Goal: Information Seeking & Learning: Learn about a topic

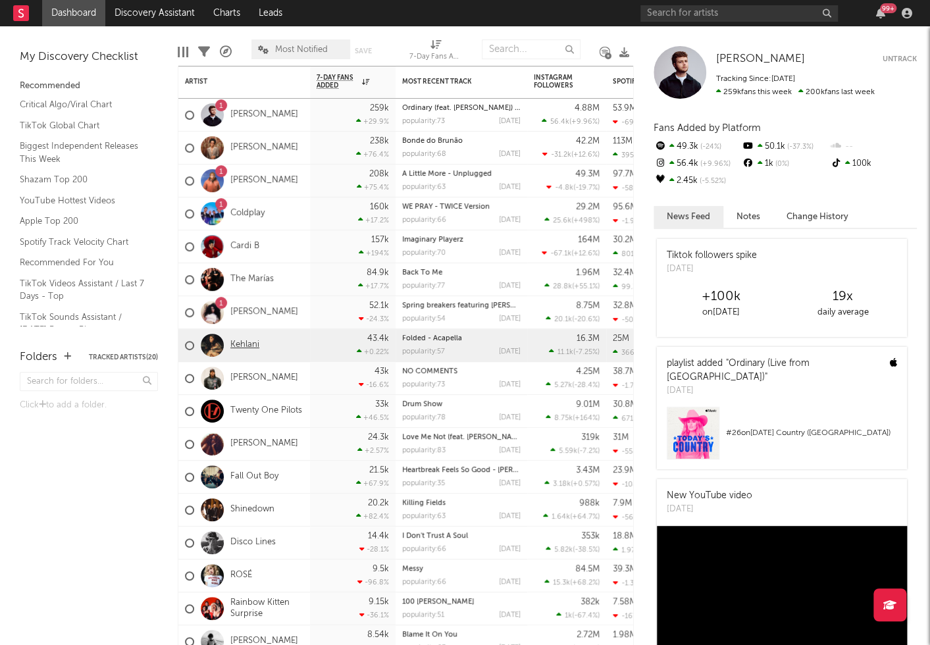
click at [251, 346] on link "Kehlani" at bounding box center [244, 345] width 29 height 11
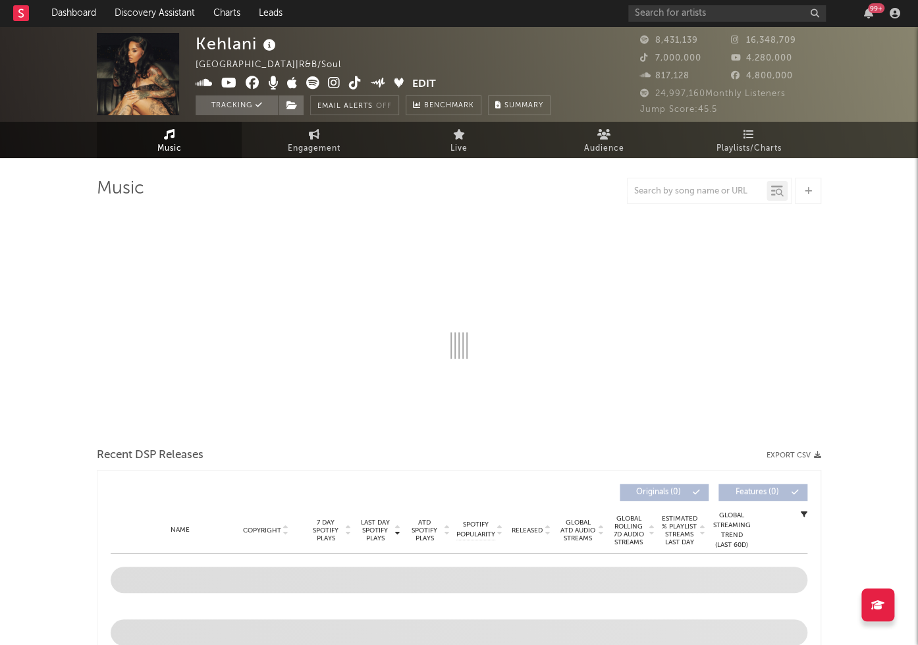
select select "6m"
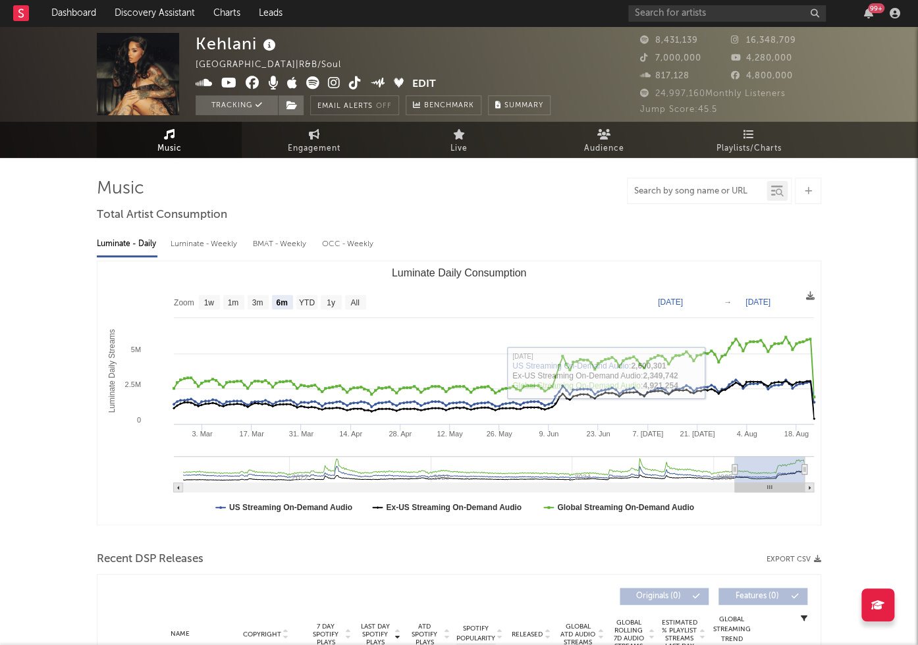
click at [673, 197] on input "text" at bounding box center [696, 191] width 139 height 11
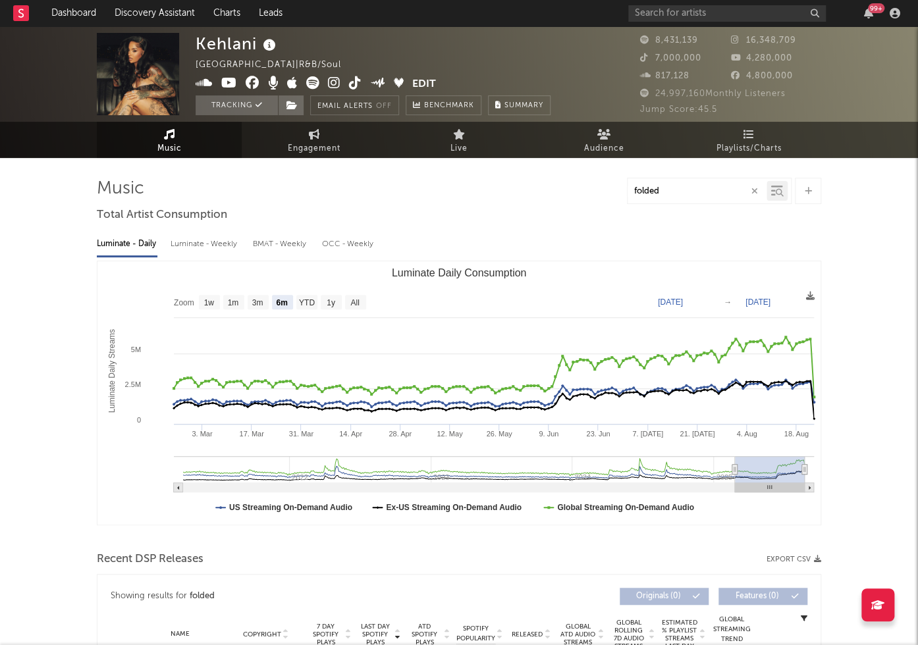
click at [684, 197] on input "folded" at bounding box center [696, 191] width 139 height 11
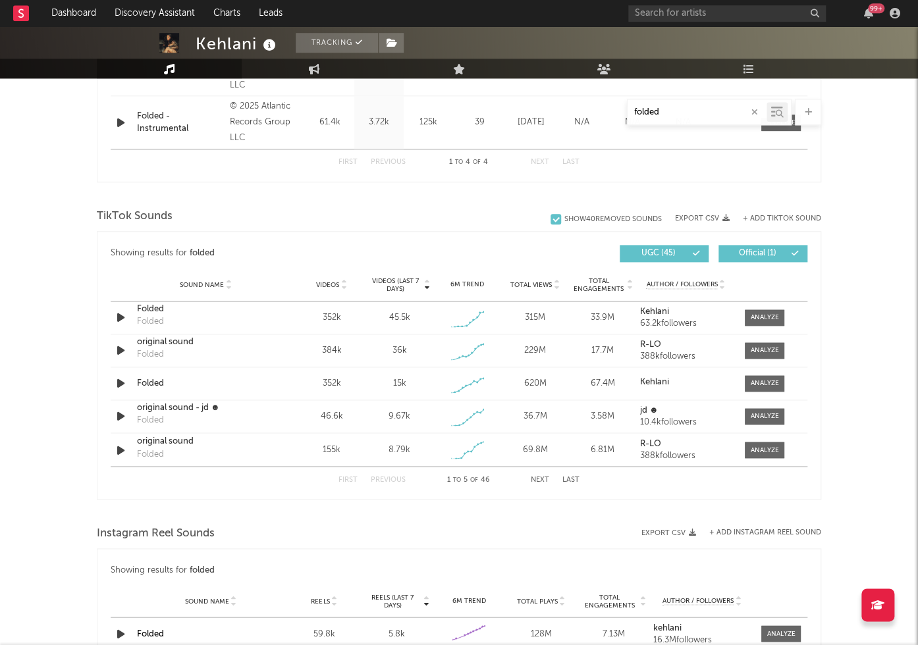
scroll to position [719, 0]
type input "folded"
click at [756, 319] on div at bounding box center [764, 318] width 28 height 10
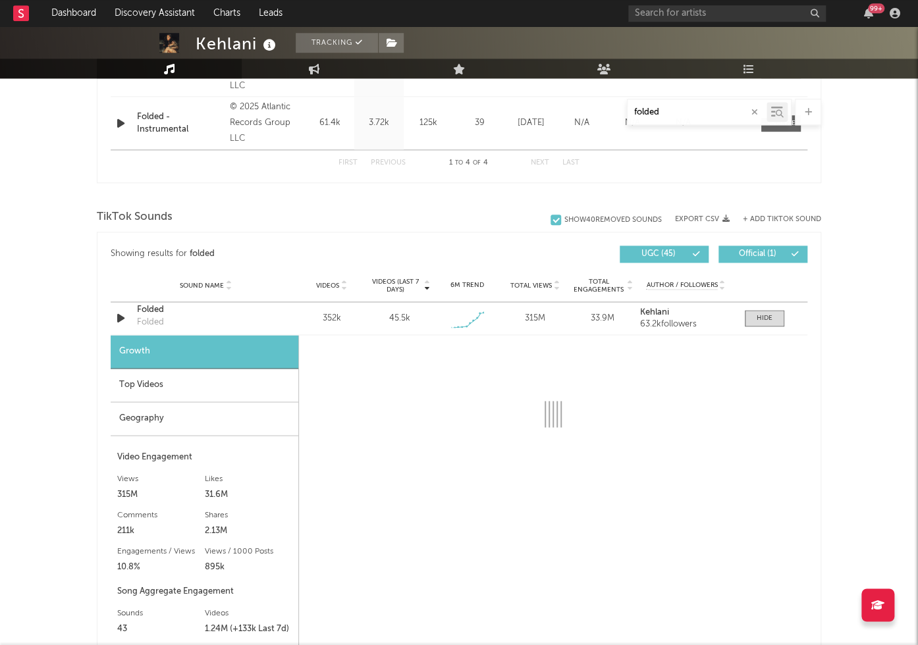
select select "1w"
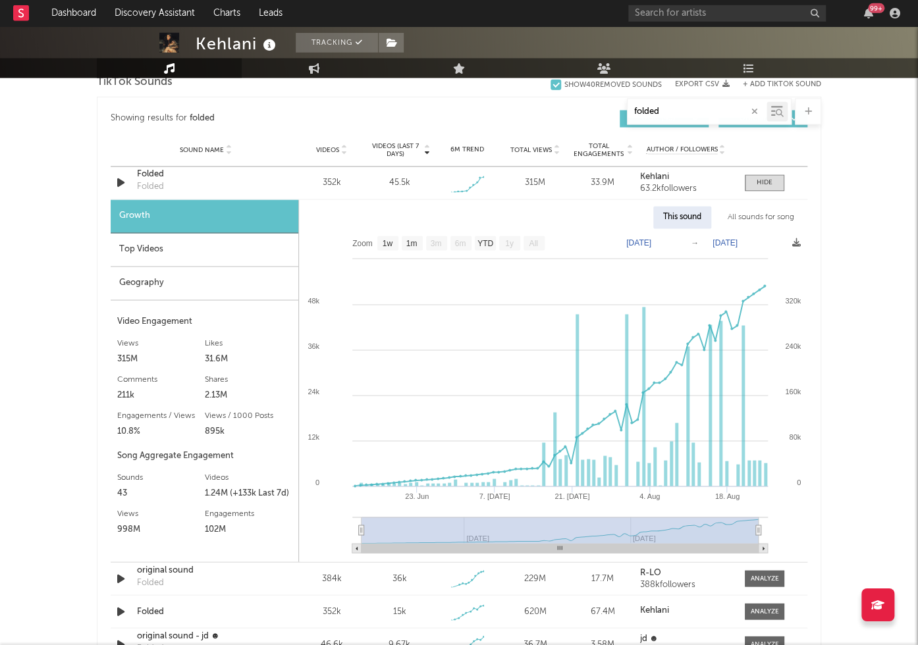
scroll to position [887, 0]
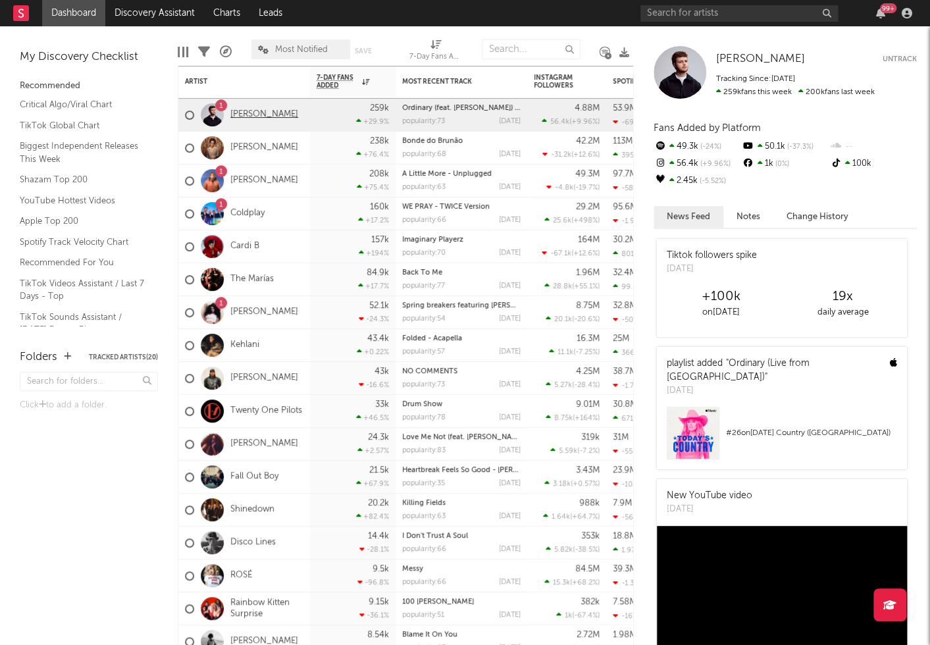
click at [242, 116] on link "[PERSON_NAME]" at bounding box center [264, 114] width 68 height 11
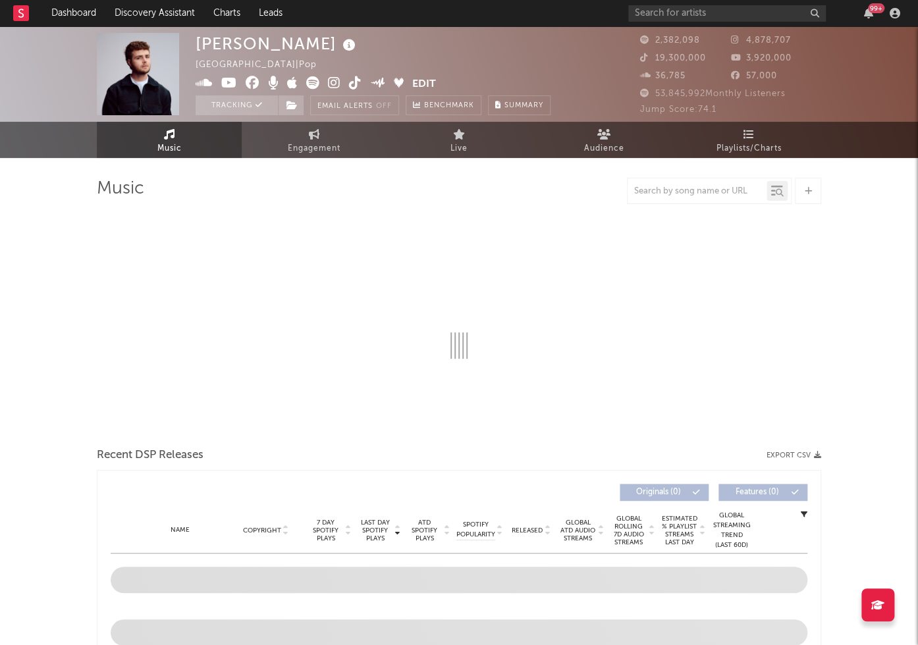
select select "6m"
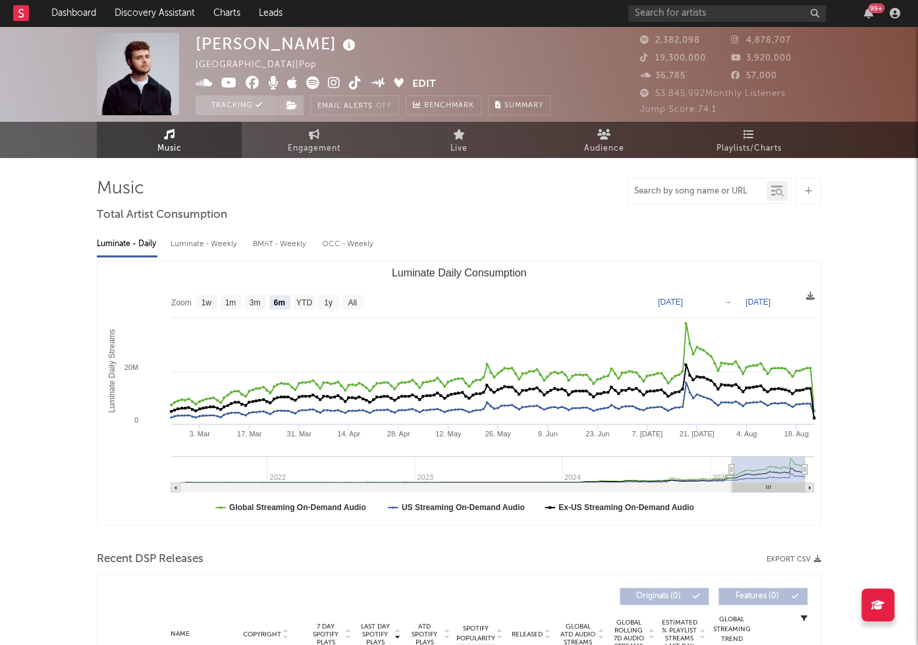
click at [684, 197] on input "text" at bounding box center [696, 191] width 139 height 11
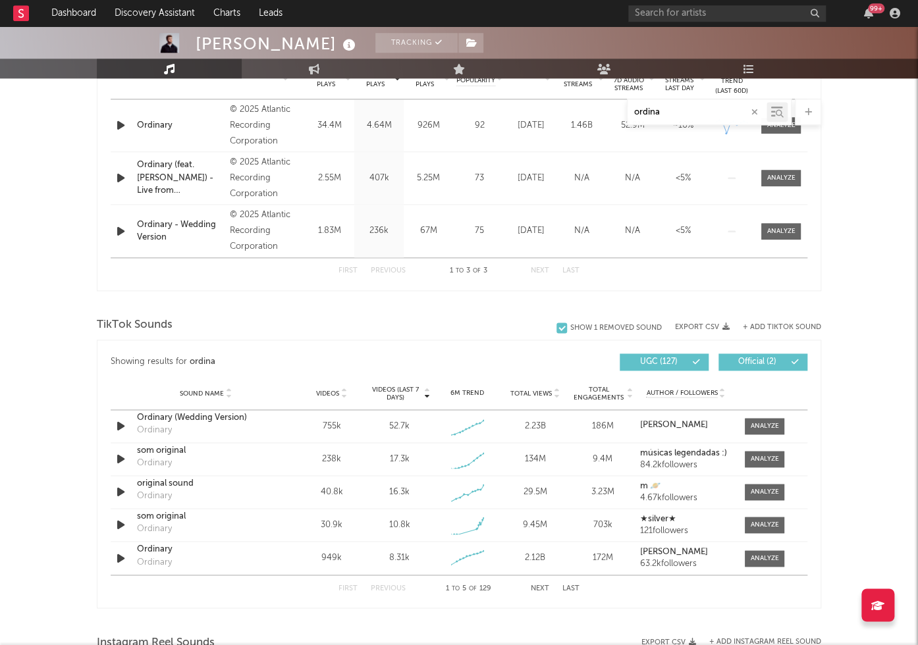
scroll to position [559, 0]
type input "ordina"
click at [777, 548] on div "Sound Name Ordinary Ordinary Videos 949k Videos (last 7 days) 8.31k Weekly Grow…" at bounding box center [459, 557] width 696 height 33
click at [764, 560] on div at bounding box center [764, 558] width 28 height 10
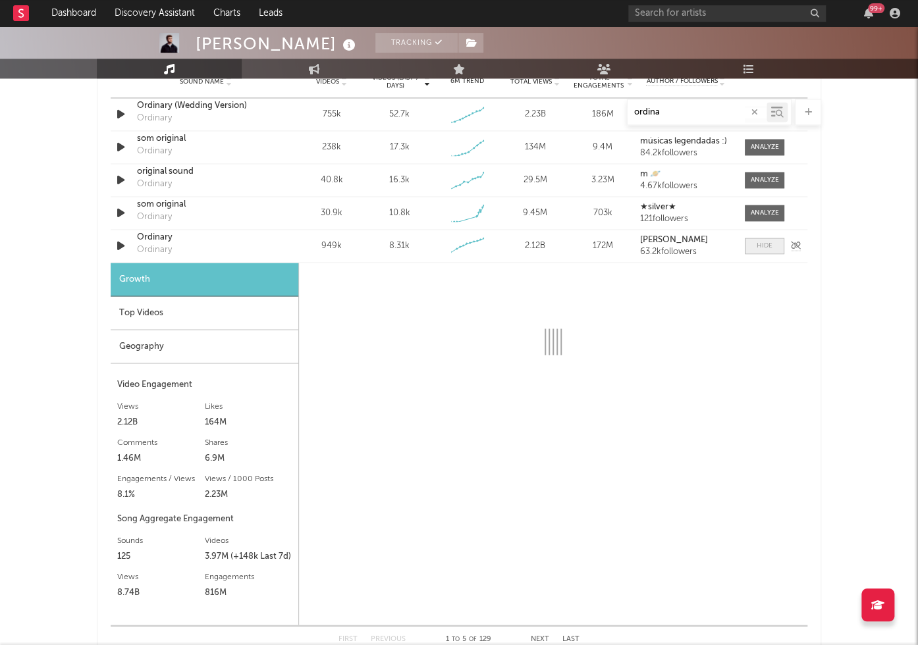
scroll to position [871, 0]
select select "6m"
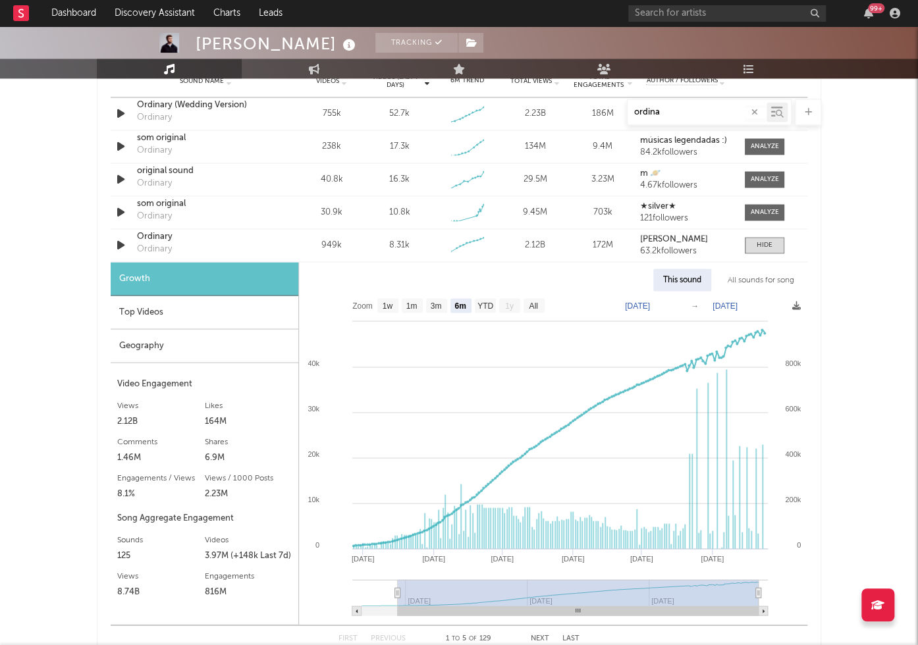
scroll to position [878, 0]
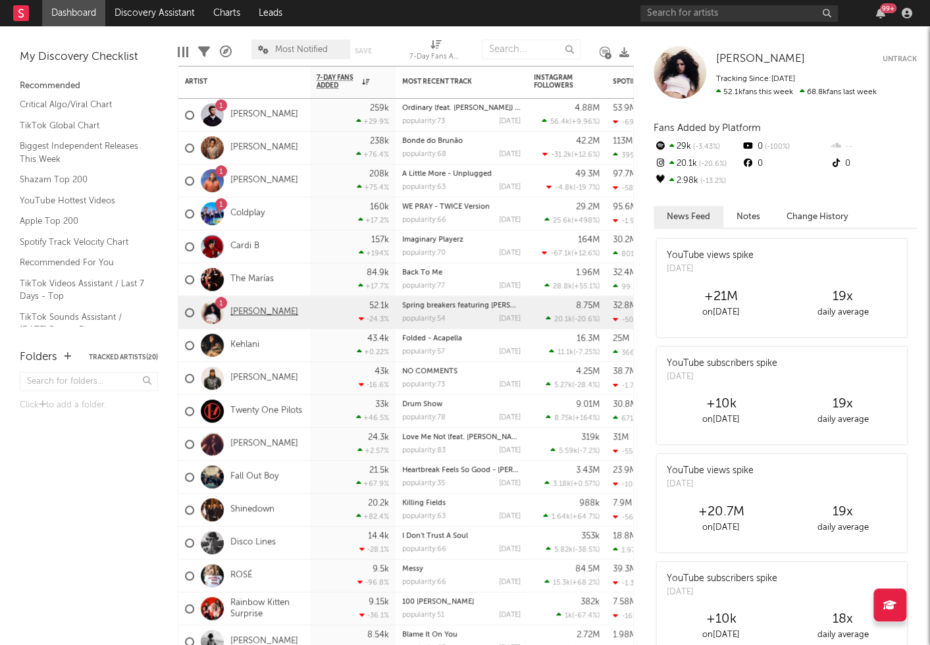
click at [257, 314] on link "[PERSON_NAME]" at bounding box center [264, 312] width 68 height 11
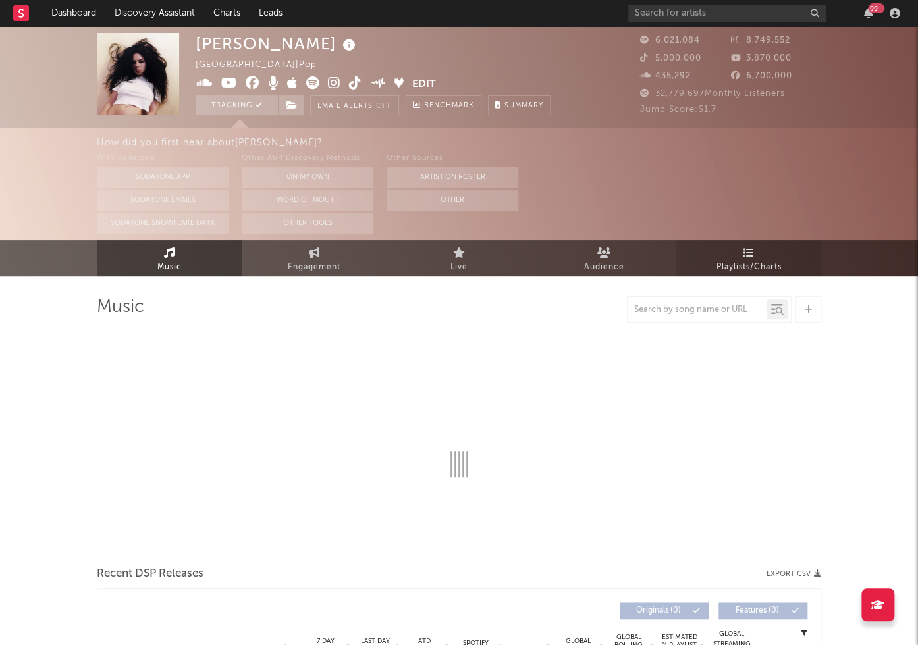
select select "6m"
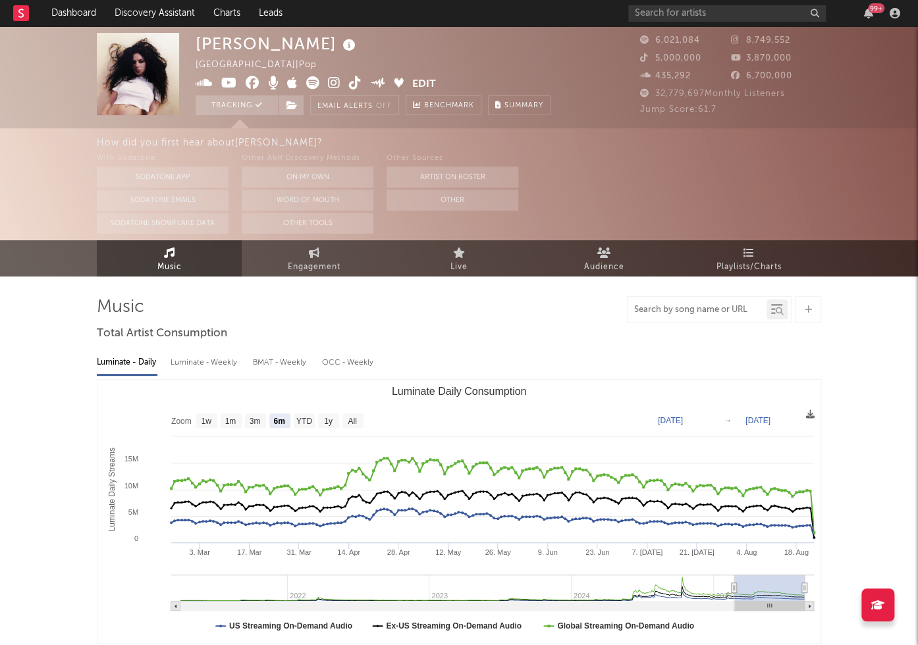
click at [670, 309] on input "text" at bounding box center [696, 310] width 139 height 11
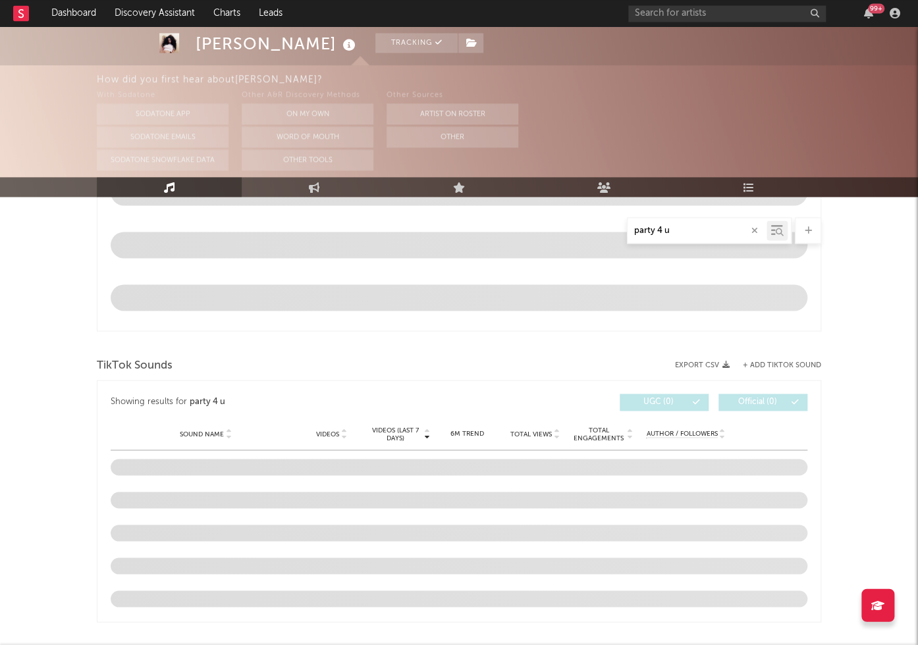
scroll to position [778, 0]
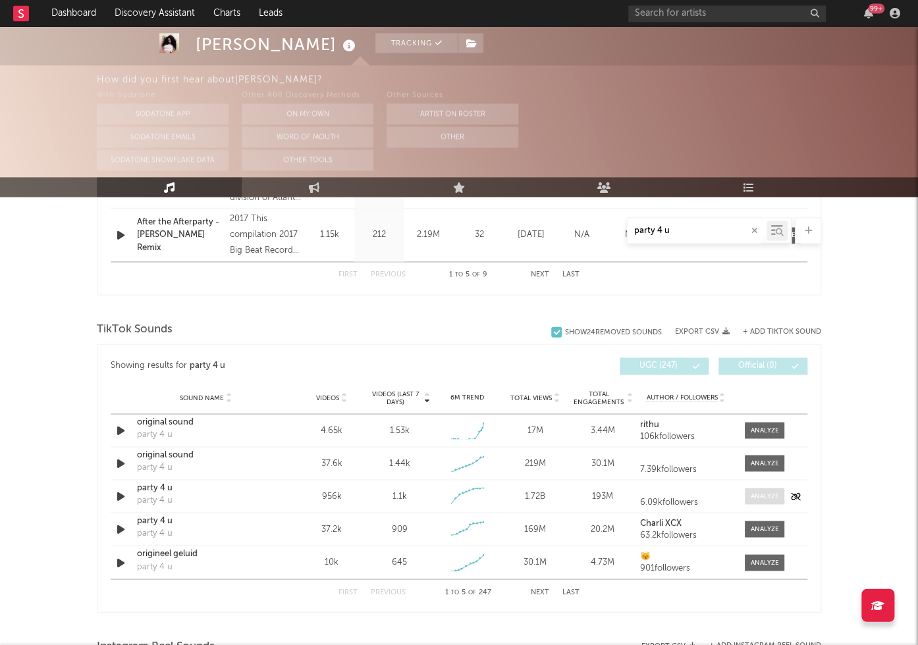
type input "party 4 u"
click at [756, 494] on div at bounding box center [764, 496] width 28 height 10
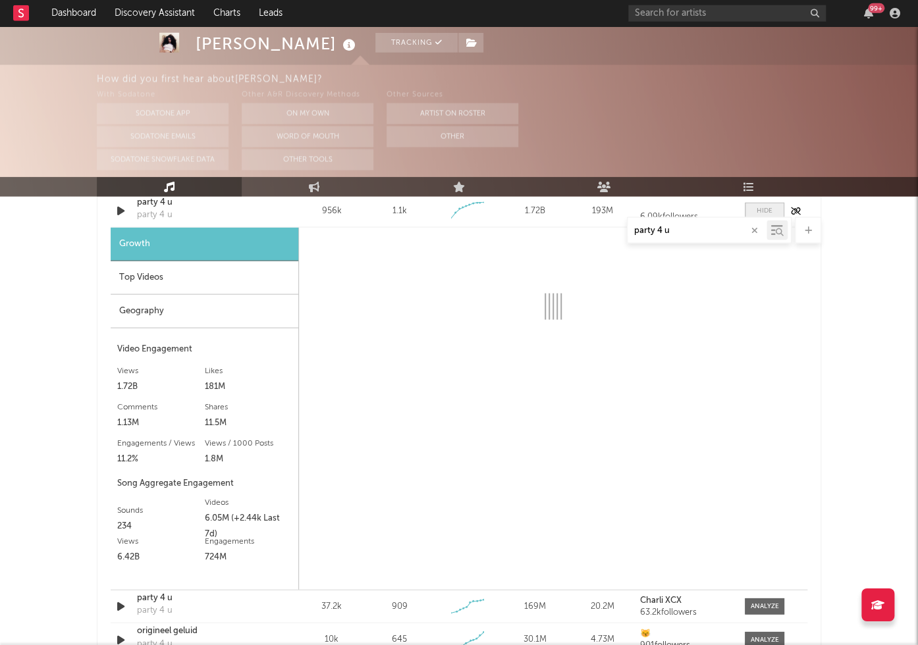
scroll to position [1064, 0]
select select "6m"
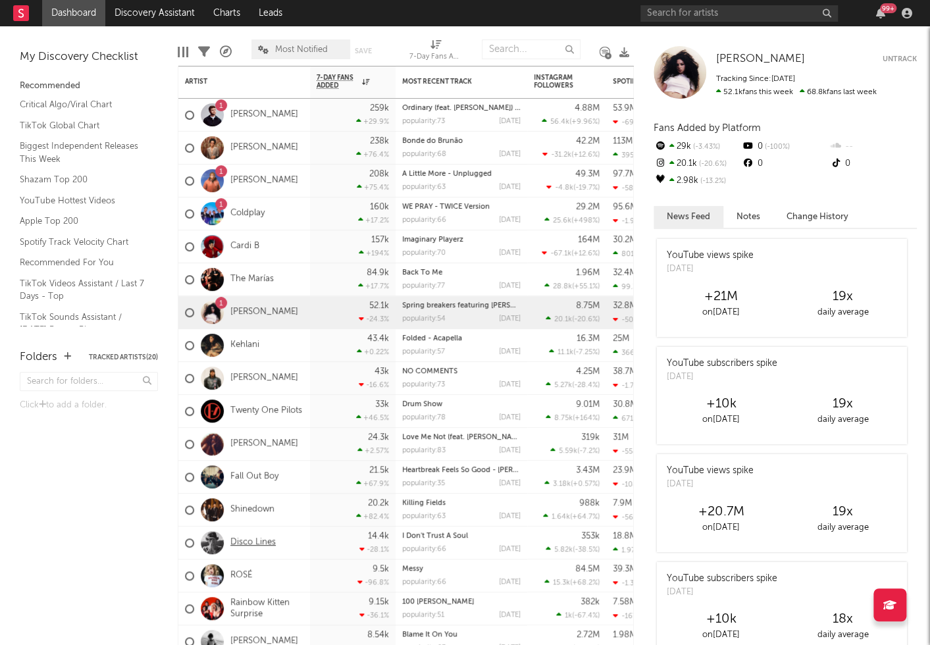
click at [266, 542] on link "Disco Lines" at bounding box center [252, 542] width 45 height 11
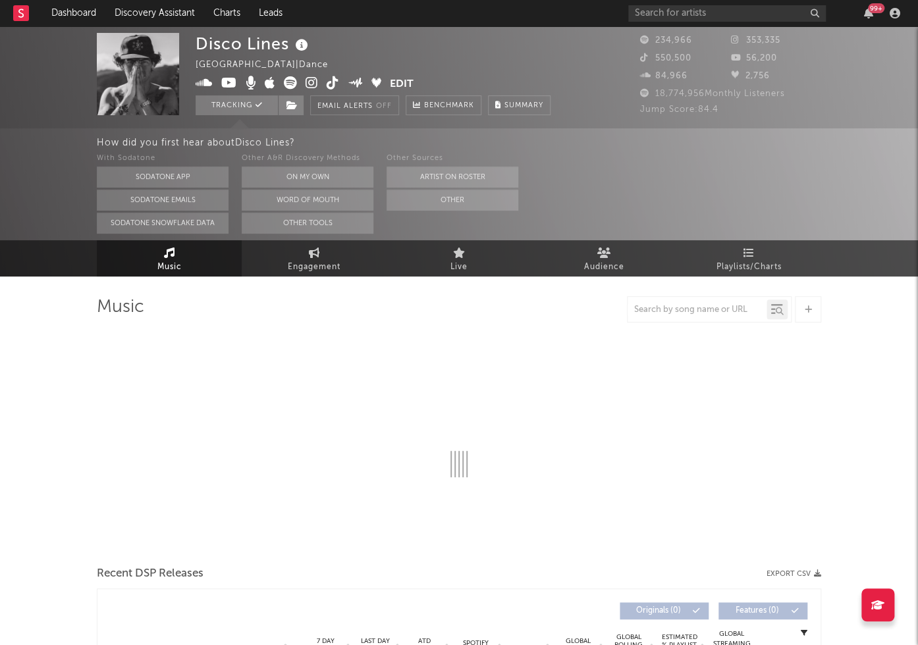
select select "6m"
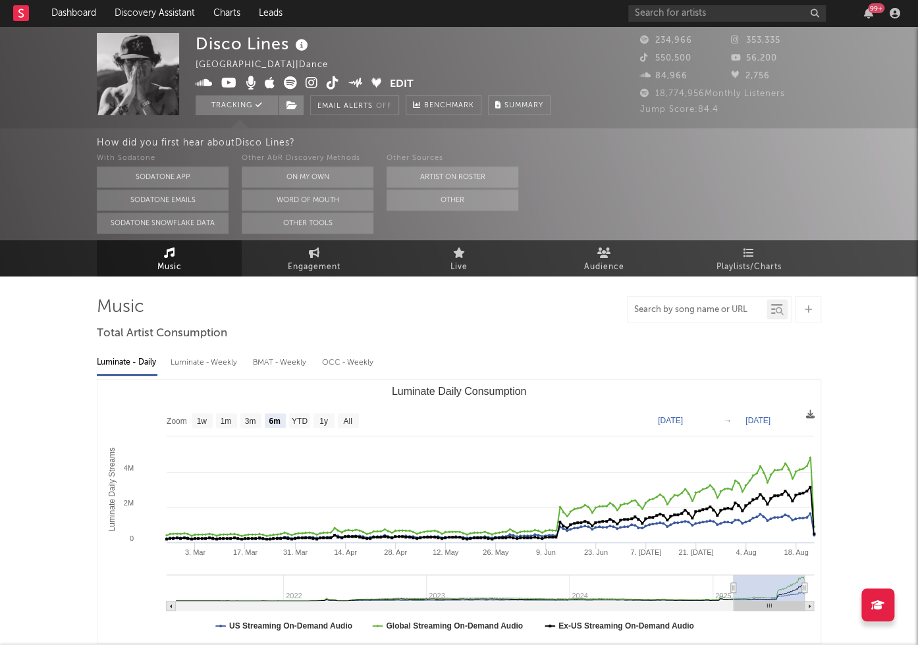
click at [676, 311] on input "text" at bounding box center [696, 310] width 139 height 11
click at [663, 310] on input "no [PERSON_NAME] boys" at bounding box center [696, 310] width 139 height 11
click at [663, 310] on input "no broke boys" at bounding box center [696, 310] width 139 height 11
type input "no broke boys"
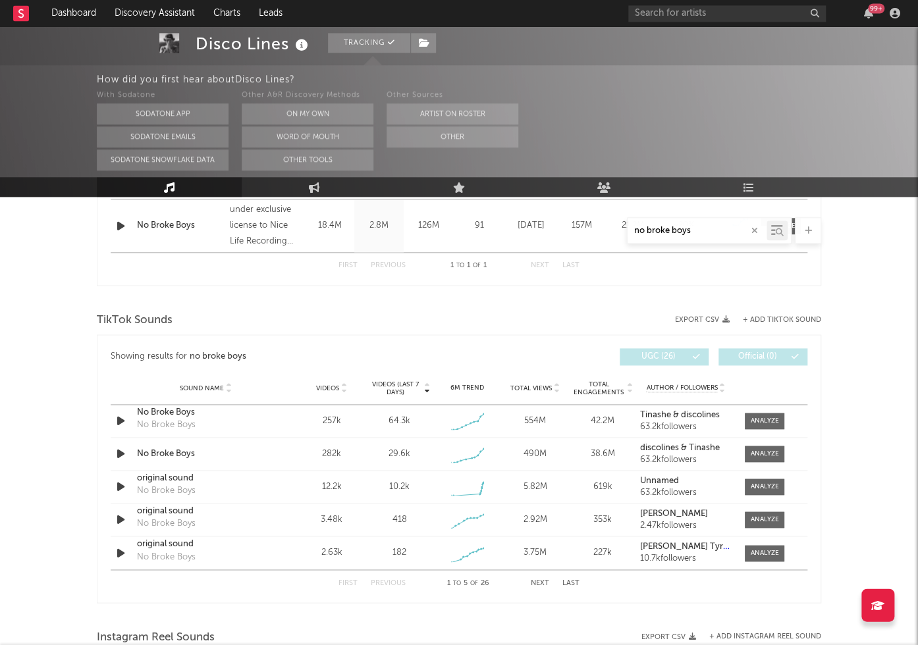
scroll to position [577, 0]
click at [757, 424] on div at bounding box center [764, 420] width 28 height 10
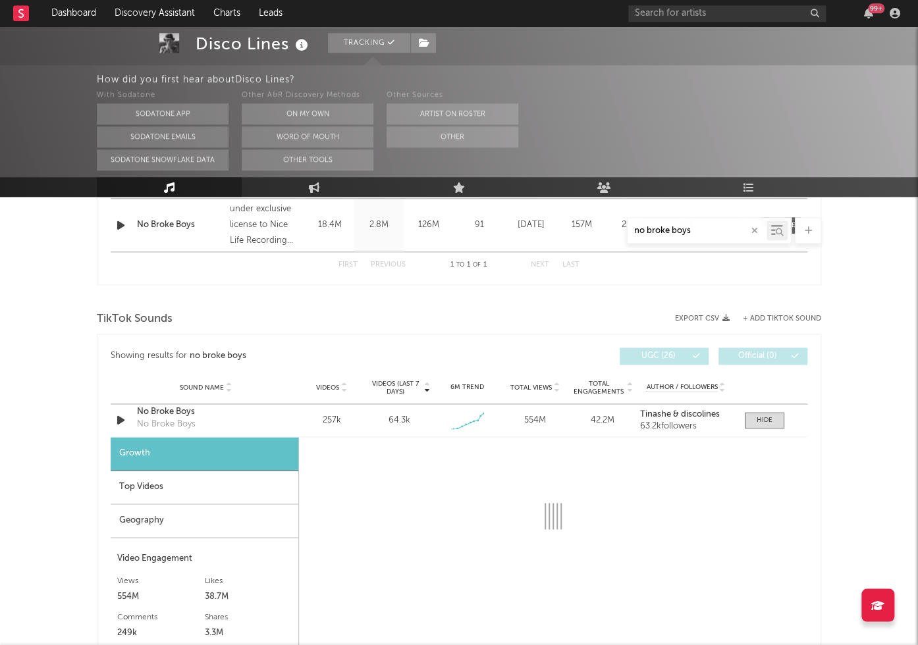
select select "1w"
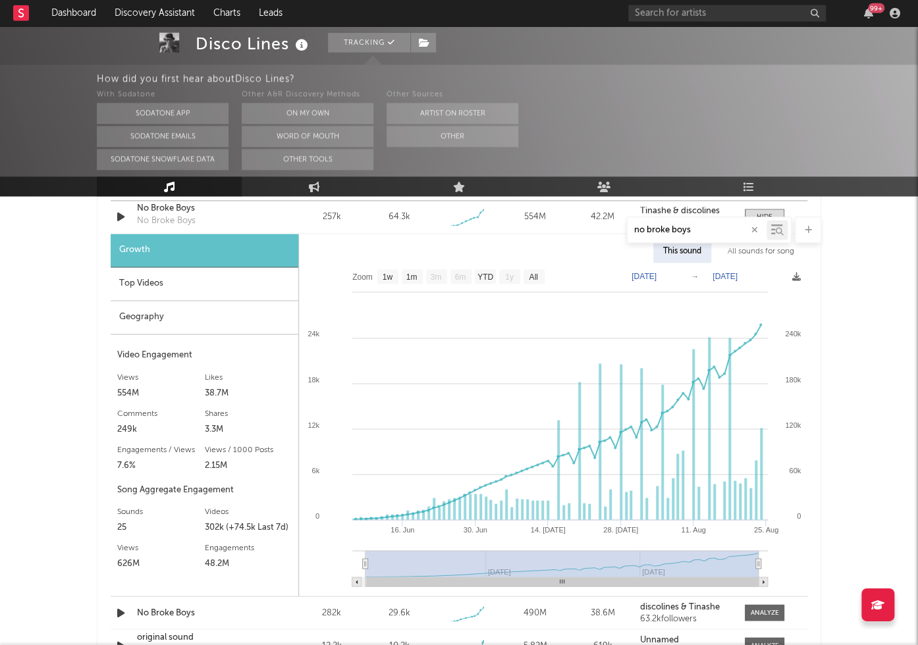
scroll to position [782, 0]
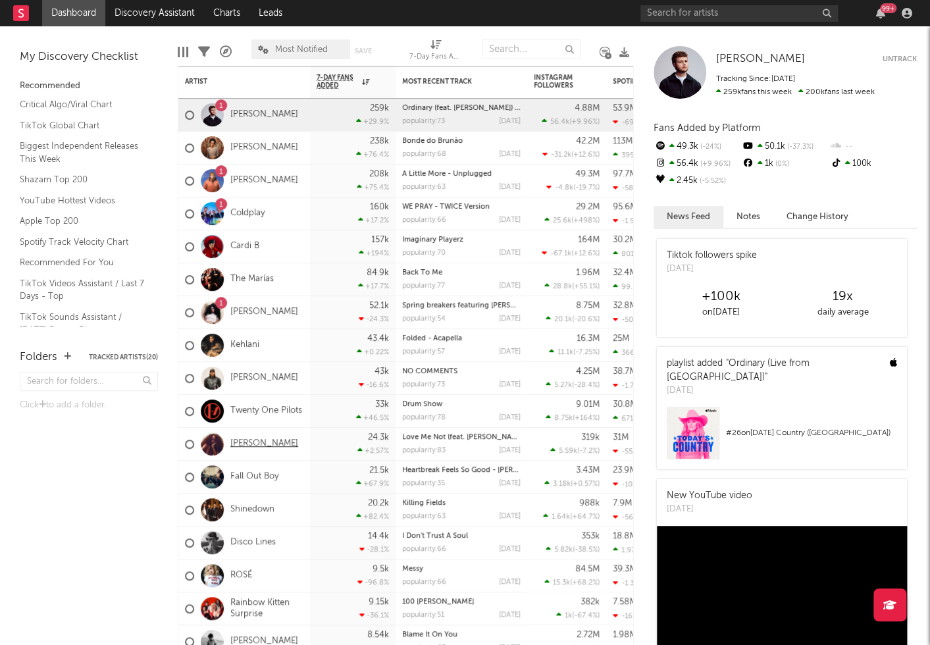
click at [257, 440] on link "[PERSON_NAME]" at bounding box center [264, 443] width 68 height 11
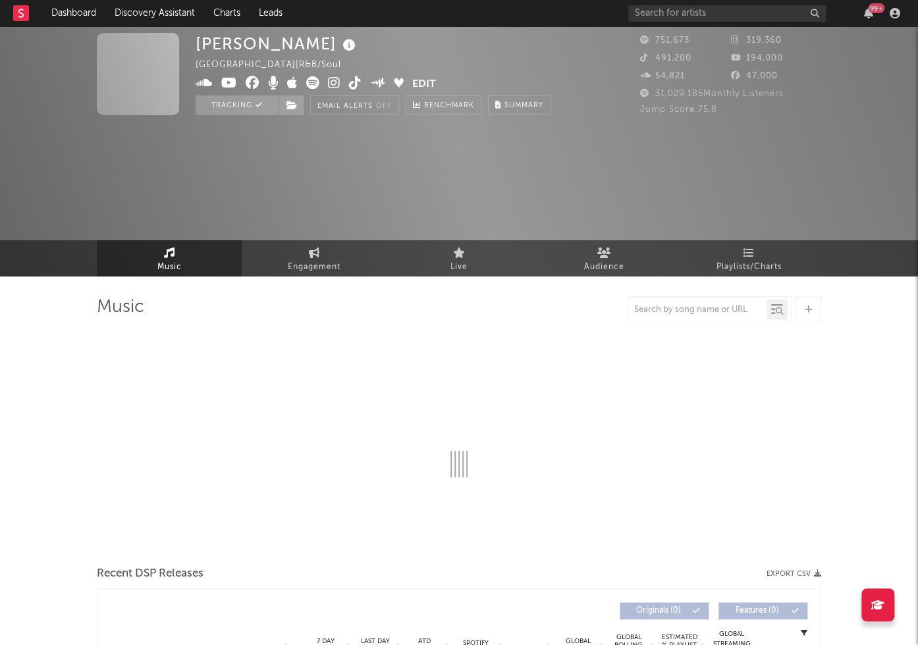
select select "6m"
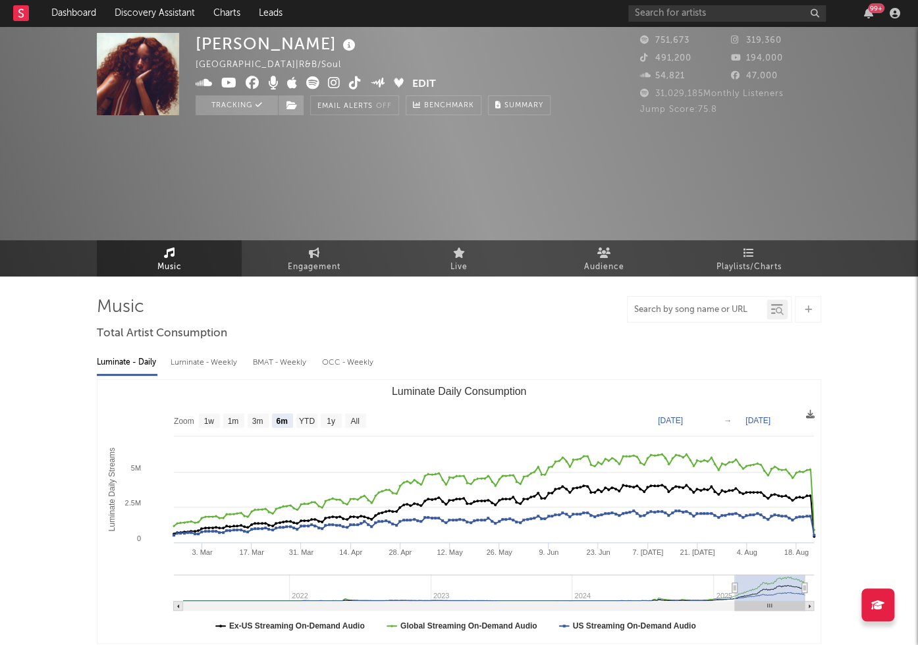
click at [670, 308] on input "text" at bounding box center [696, 310] width 139 height 11
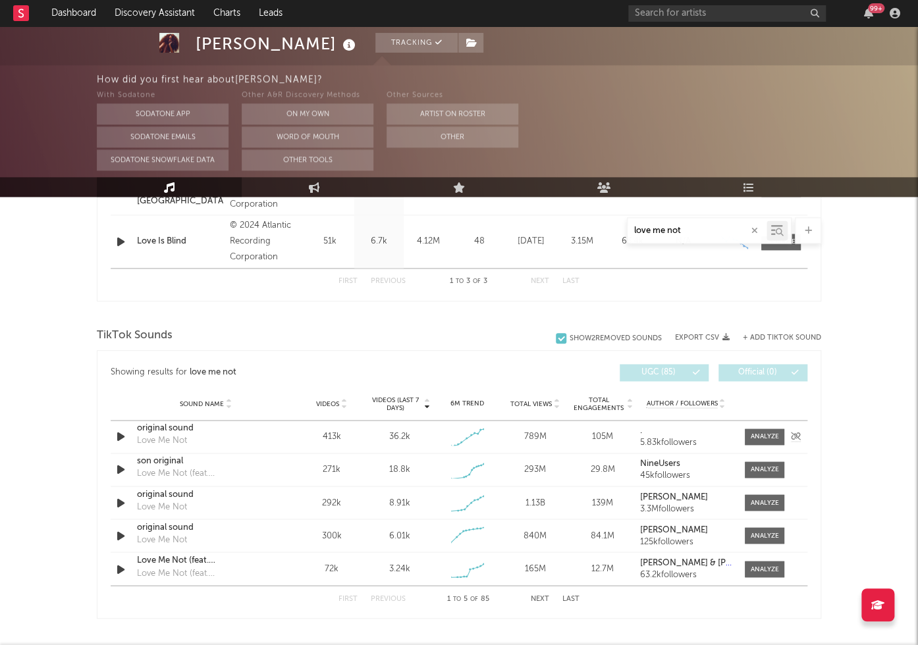
scroll to position [667, 0]
type input "love me not"
click at [768, 504] on div at bounding box center [764, 502] width 28 height 10
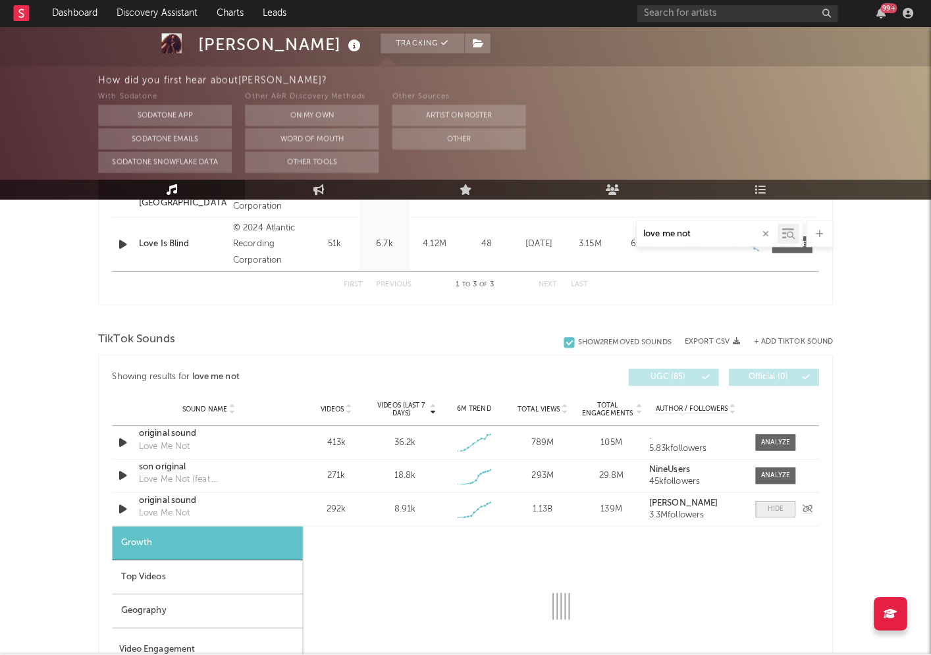
scroll to position [947, 0]
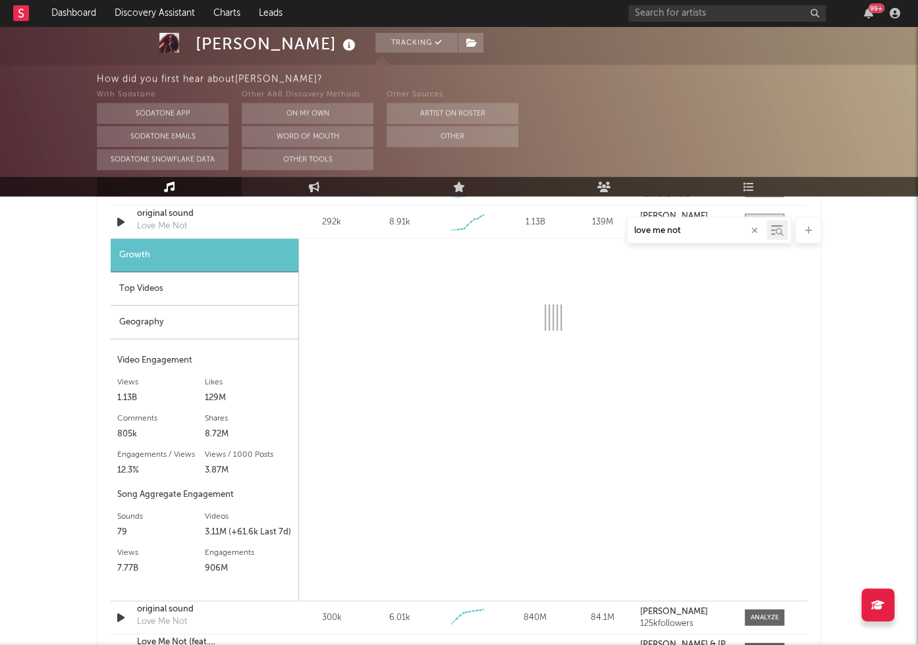
select select "1w"
